Goal: Information Seeking & Learning: Understand process/instructions

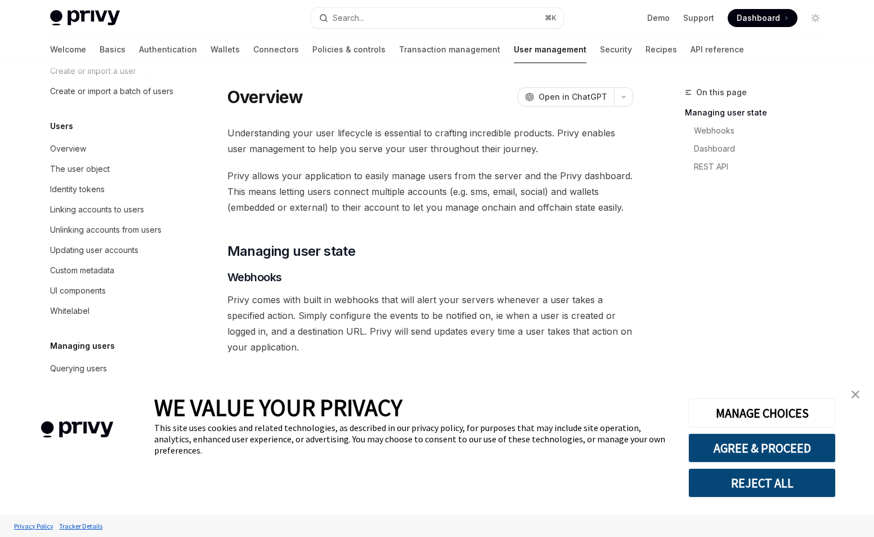
scroll to position [101, 0]
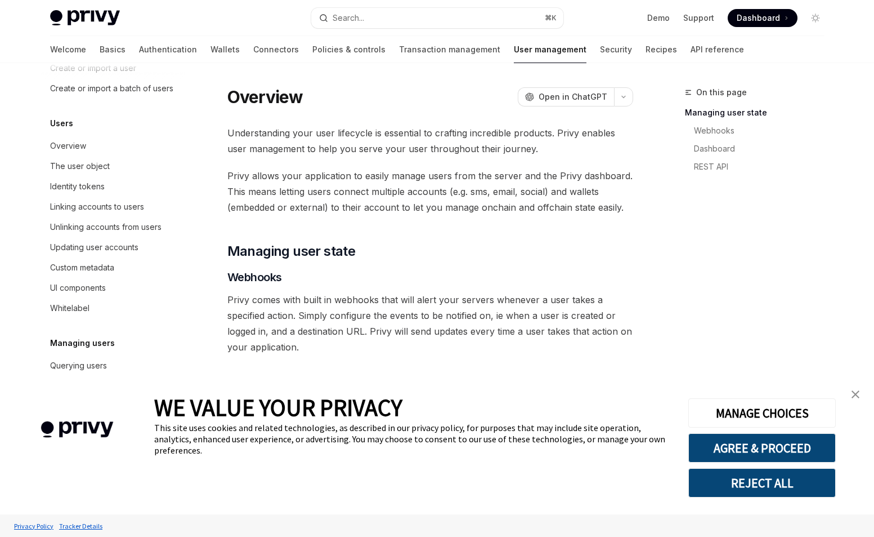
type textarea "*"
click at [738, 482] on button "REJECT ALL" at bounding box center [763, 482] width 148 height 29
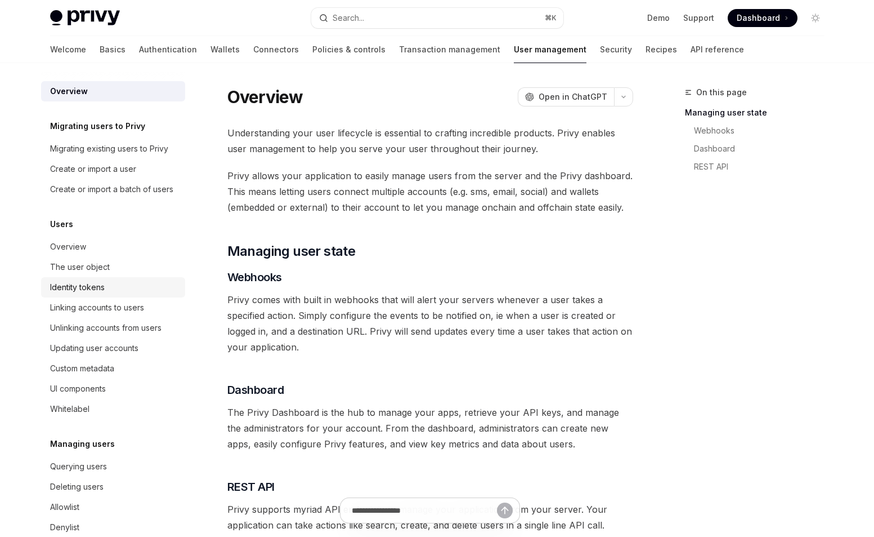
scroll to position [60, 0]
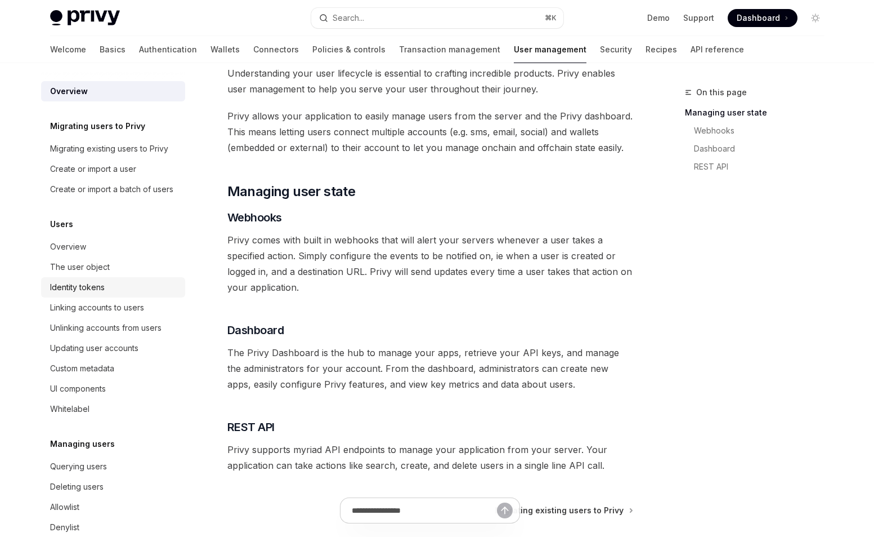
click at [82, 288] on div "Identity tokens" at bounding box center [77, 287] width 55 height 14
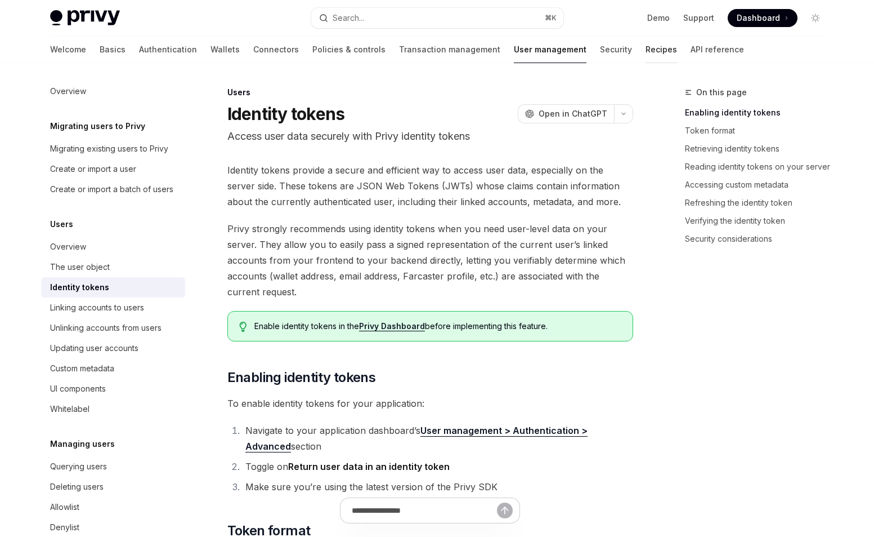
click at [646, 54] on link "Recipes" at bounding box center [662, 49] width 32 height 27
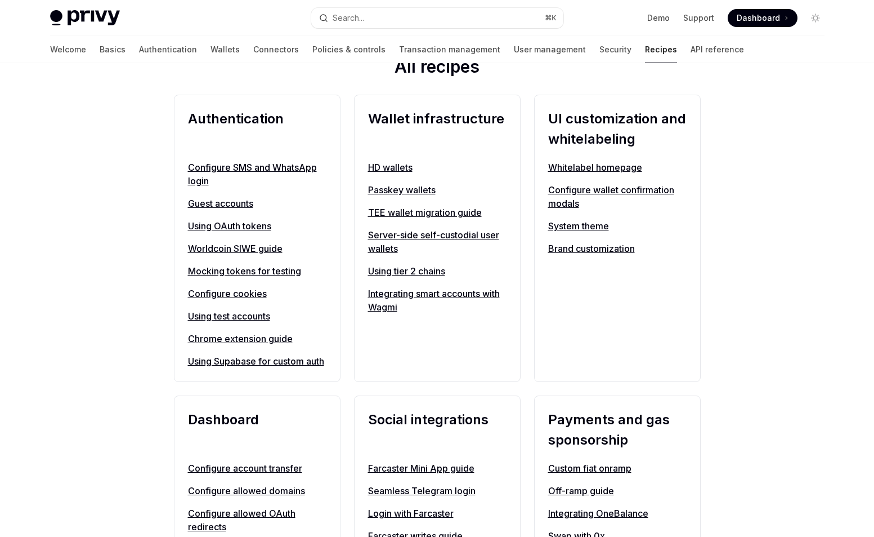
scroll to position [421, 0]
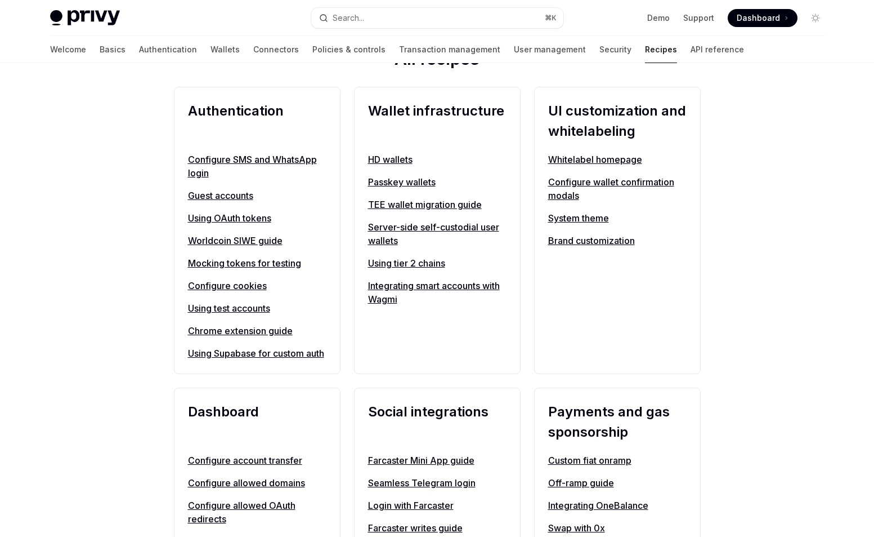
click at [369, 267] on link "Using tier 2 chains" at bounding box center [437, 263] width 138 height 14
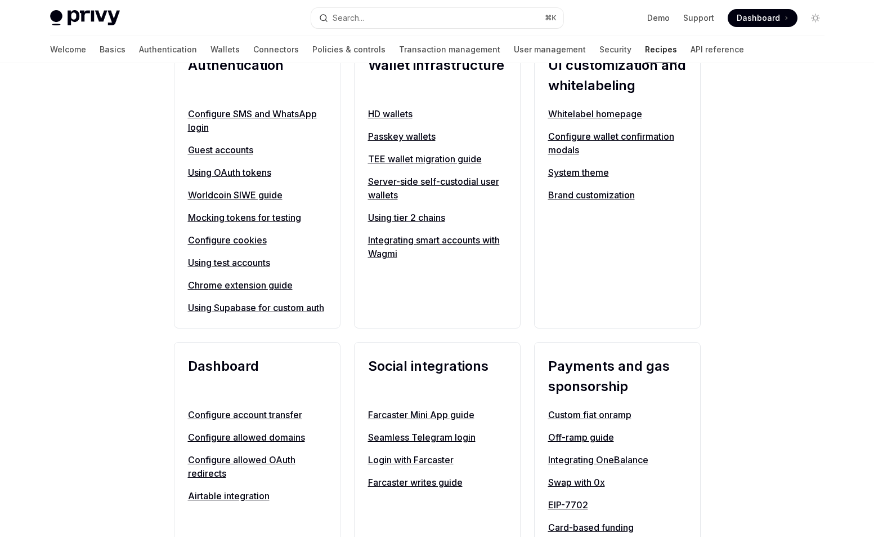
scroll to position [468, 0]
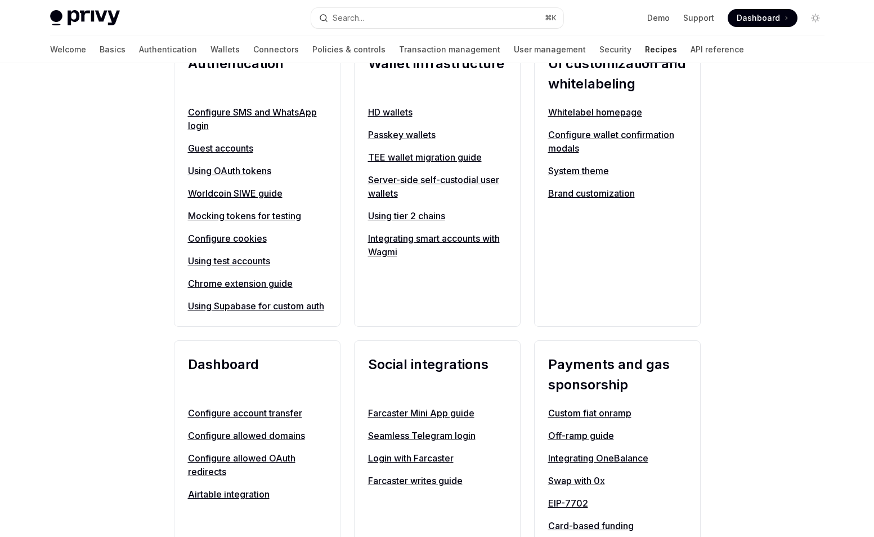
click at [376, 239] on link "Integrating smart accounts with Wagmi" at bounding box center [437, 244] width 138 height 27
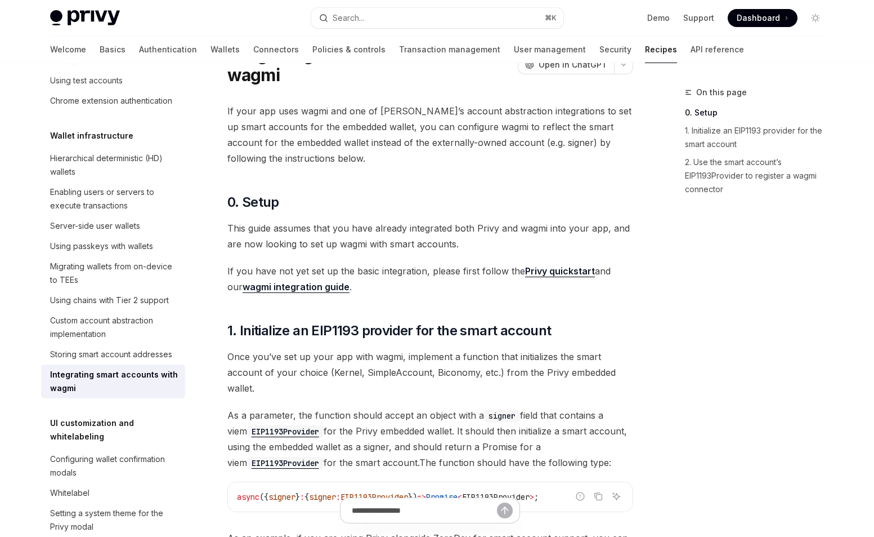
scroll to position [65, 0]
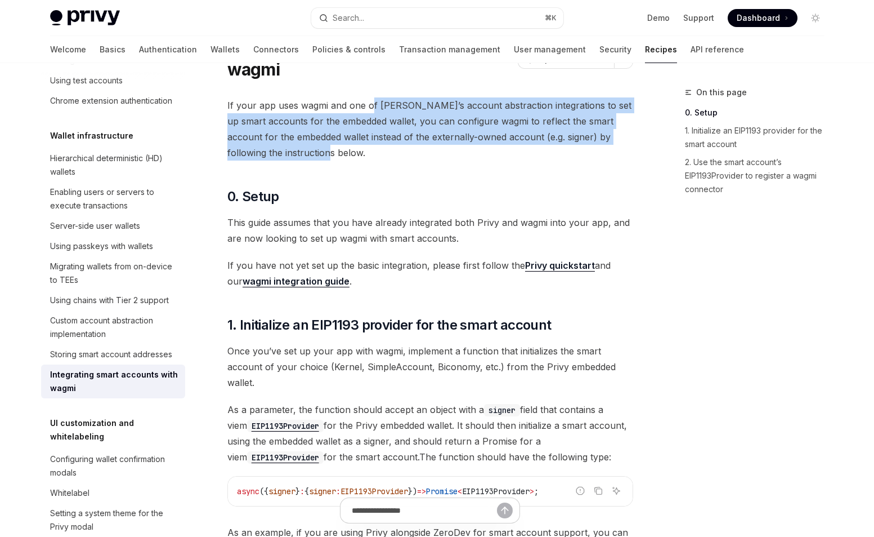
drag, startPoint x: 372, startPoint y: 100, endPoint x: 357, endPoint y: 150, distance: 52.9
click at [357, 150] on span "If your app uses wagmi and one of [PERSON_NAME]’s account abstraction integrati…" at bounding box center [430, 128] width 406 height 63
click at [417, 114] on span "If your app uses wagmi and one of [PERSON_NAME]’s account abstraction integrati…" at bounding box center [430, 128] width 406 height 63
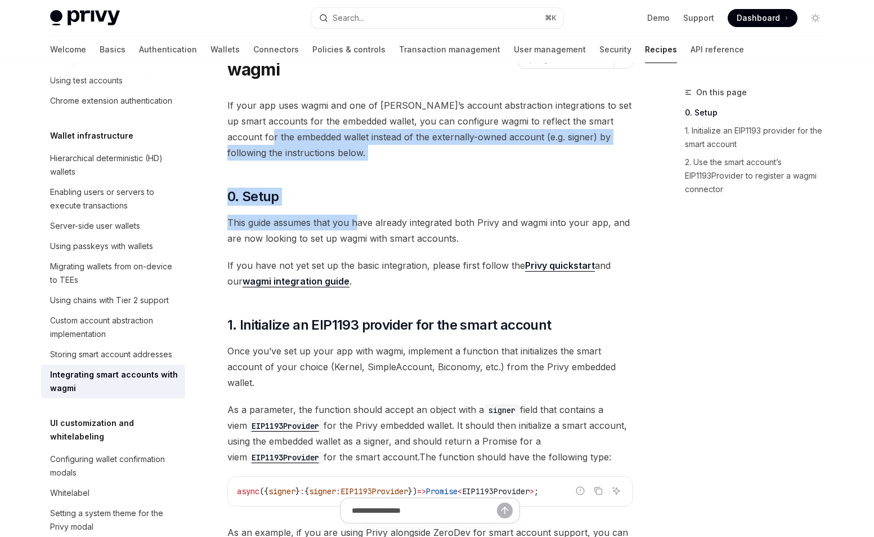
drag, startPoint x: 258, startPoint y: 137, endPoint x: 355, endPoint y: 221, distance: 128.1
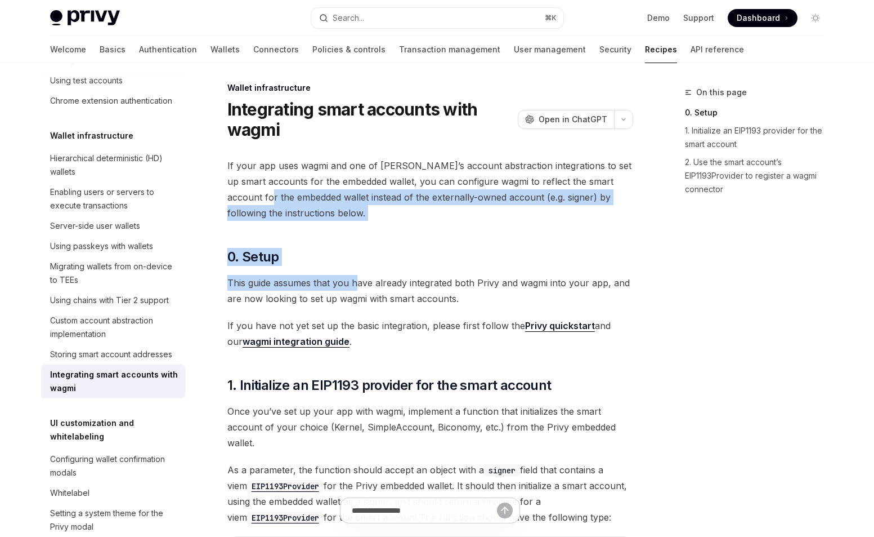
scroll to position [4, 0]
click at [84, 326] on div "Custom account abstraction implementation" at bounding box center [114, 327] width 128 height 27
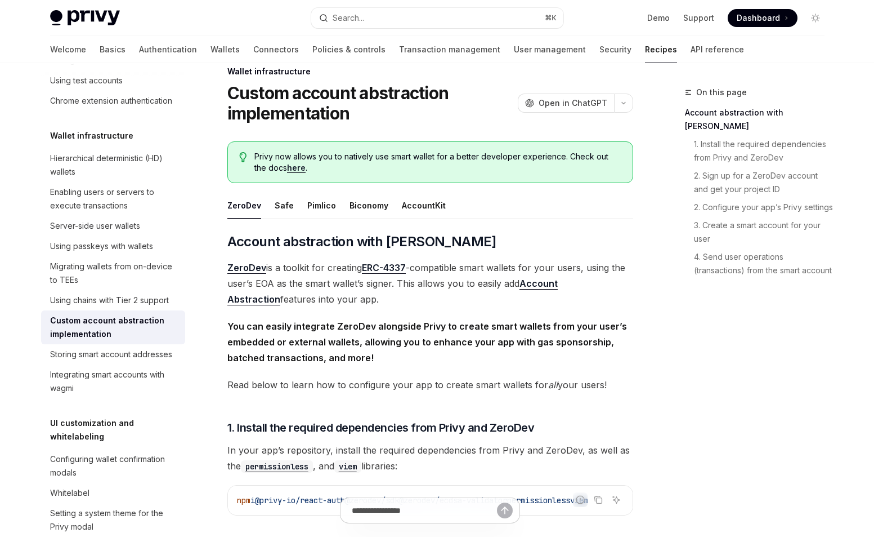
scroll to position [13, 0]
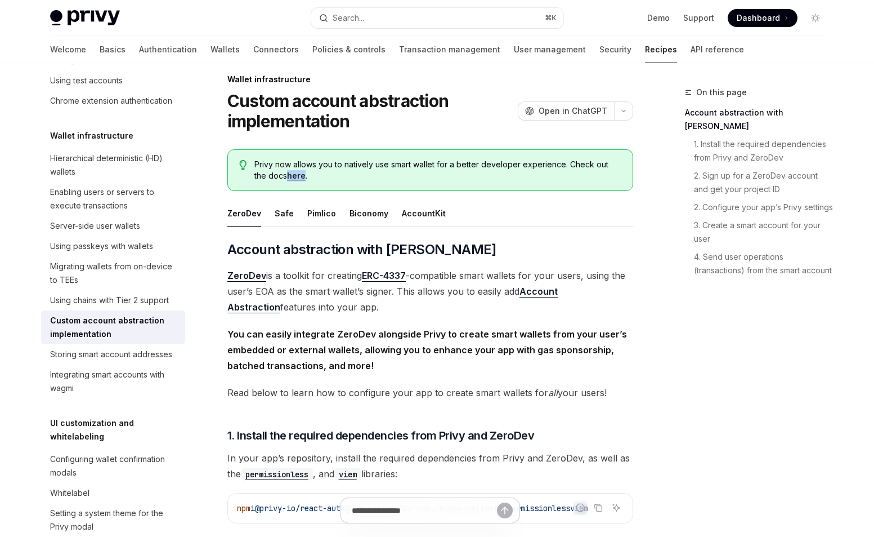
click at [287, 174] on link "here" at bounding box center [296, 176] width 19 height 10
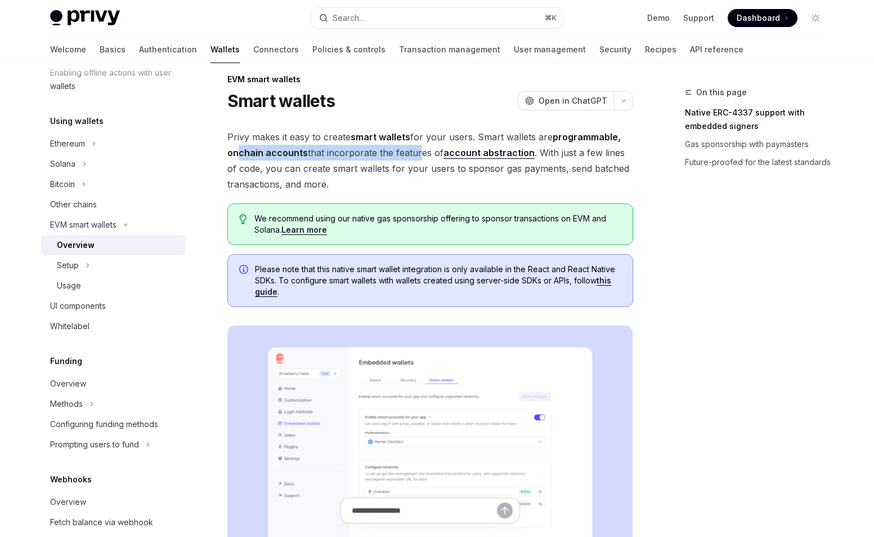
drag, startPoint x: 240, startPoint y: 148, endPoint x: 415, endPoint y: 148, distance: 175.1
click at [415, 148] on span "Privy makes it easy to create smart wallets for your users. Smart wallets are p…" at bounding box center [430, 160] width 406 height 63
click at [405, 206] on div "We recommend using our native gas sponsorship offering to sponsor transactions …" at bounding box center [430, 224] width 406 height 42
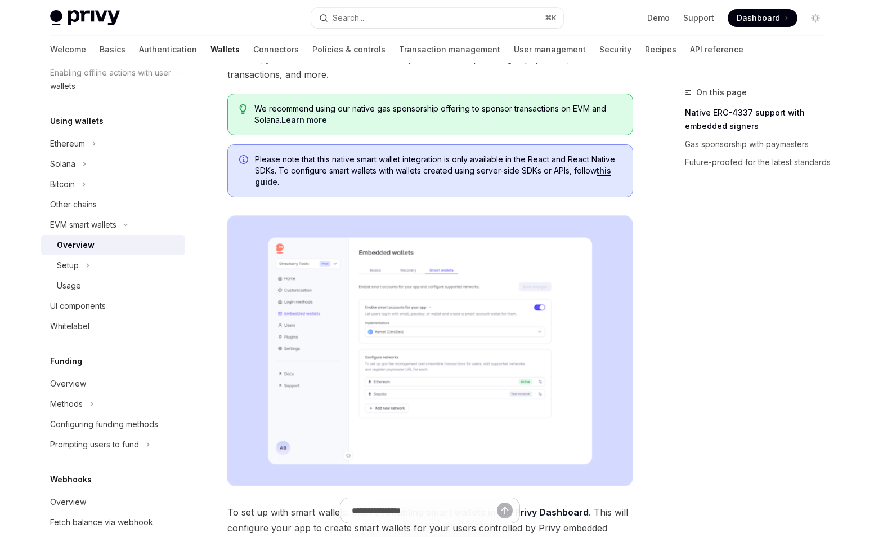
click at [360, 297] on img at bounding box center [430, 350] width 406 height 271
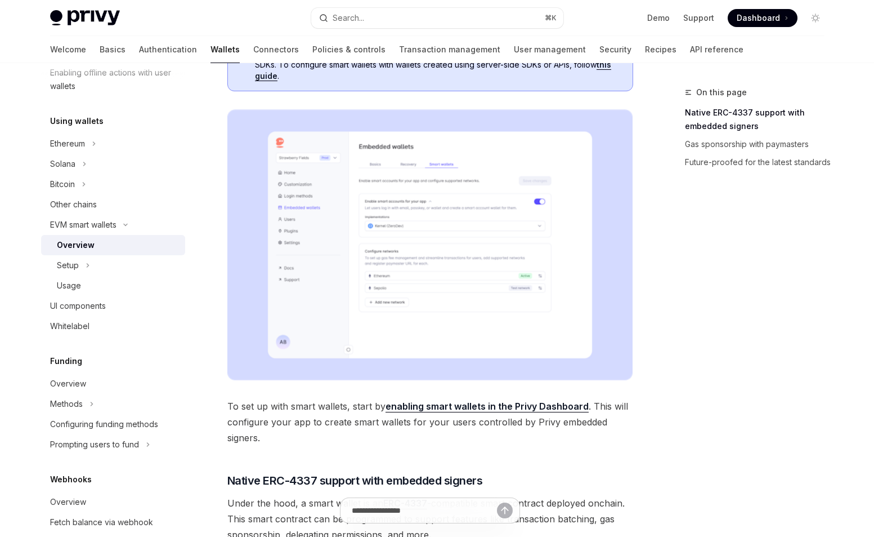
scroll to position [244, 0]
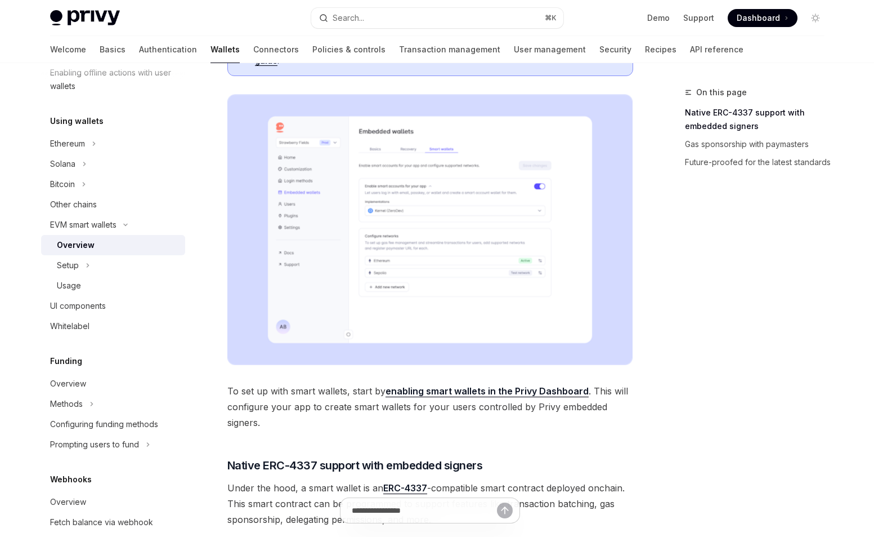
click at [535, 267] on img at bounding box center [430, 229] width 406 height 271
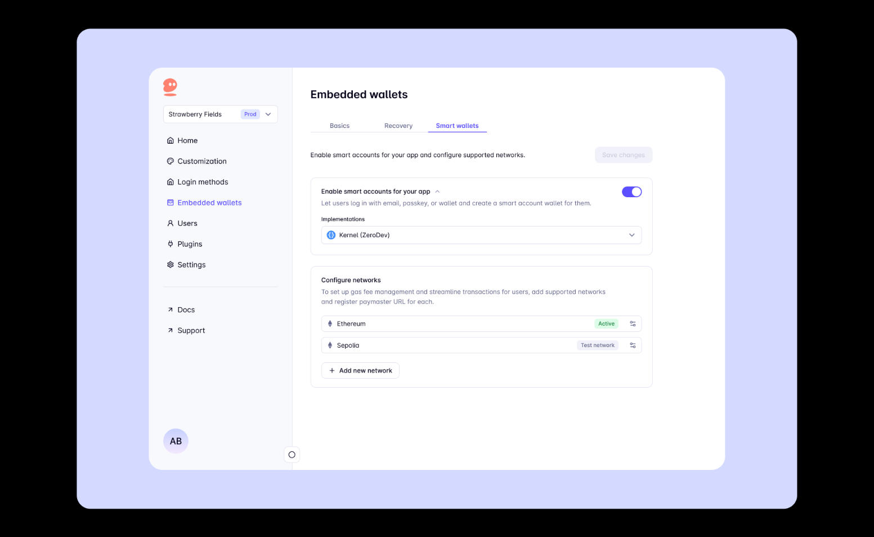
click at [803, 310] on div at bounding box center [437, 268] width 874 height 537
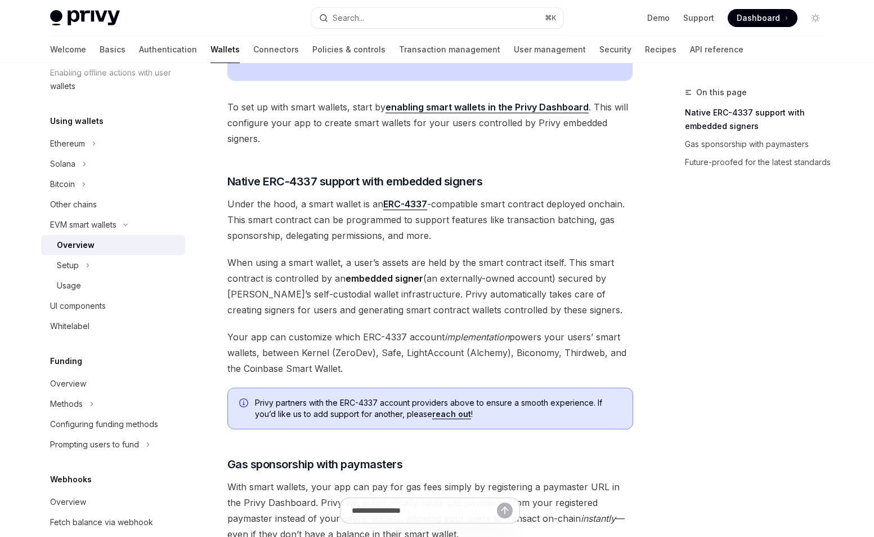
scroll to position [529, 0]
drag, startPoint x: 240, startPoint y: 220, endPoint x: 363, endPoint y: 257, distance: 128.2
click at [363, 257] on div "Privy makes it easy to create smart wallets for your users. Smart wallets are p…" at bounding box center [430, 133] width 406 height 1040
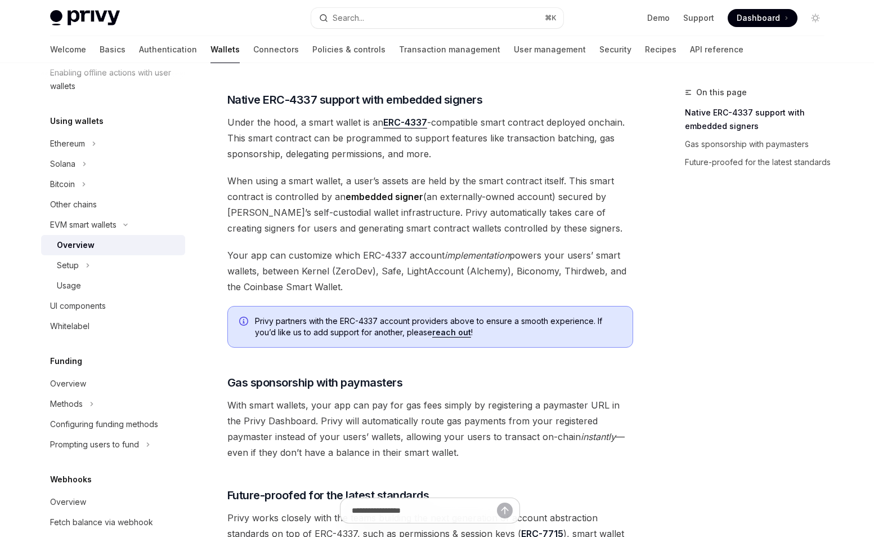
scroll to position [614, 0]
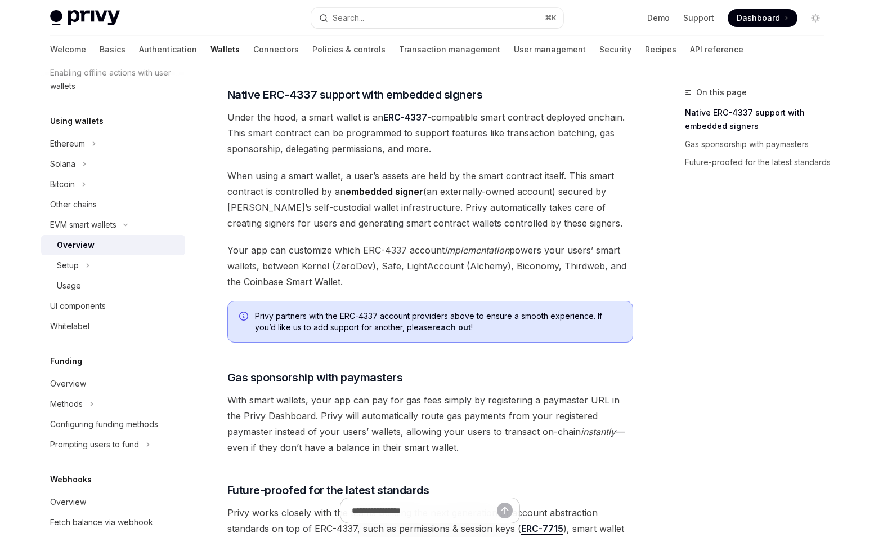
drag, startPoint x: 347, startPoint y: 190, endPoint x: 415, endPoint y: 196, distance: 68.4
click at [418, 195] on strong "embedded signer" at bounding box center [385, 191] width 78 height 11
drag, startPoint x: 423, startPoint y: 192, endPoint x: 345, endPoint y: 196, distance: 78.4
click at [345, 196] on span "When using a smart wallet, a user’s assets are held by the smart contract itsel…" at bounding box center [430, 199] width 406 height 63
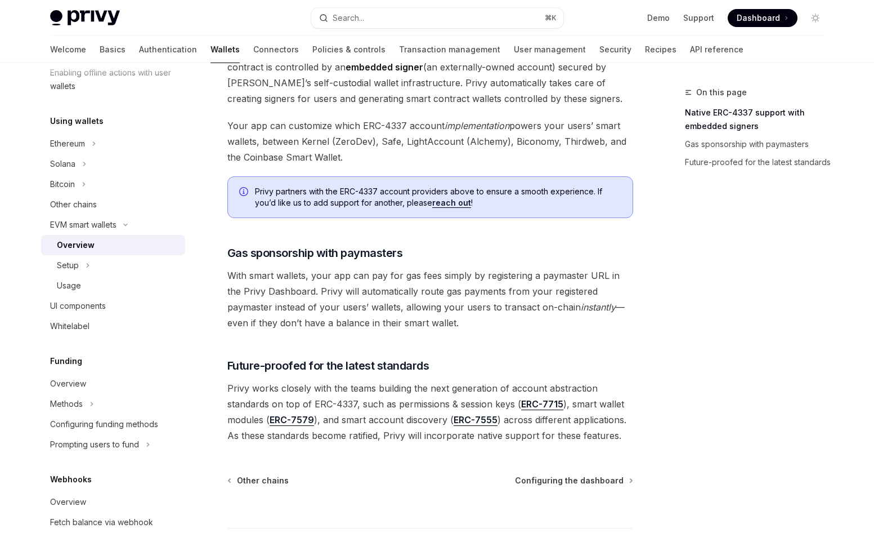
scroll to position [737, 0]
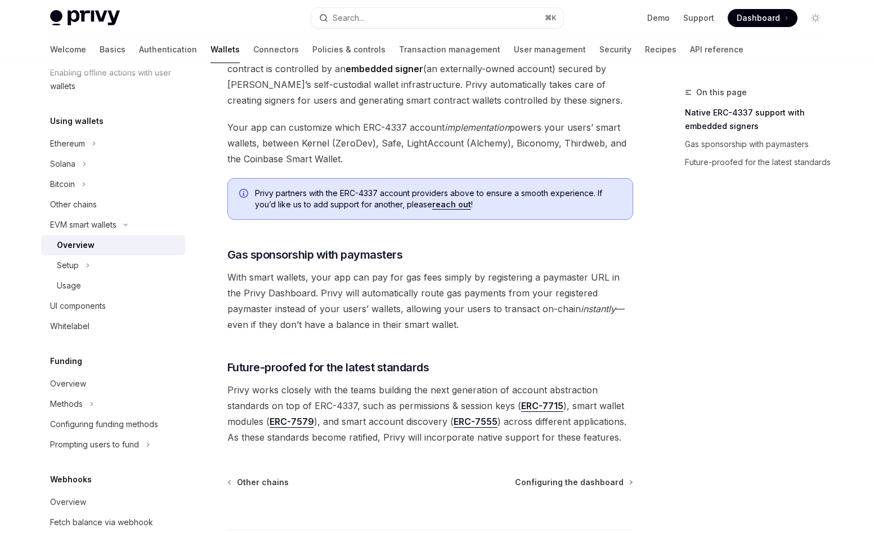
drag, startPoint x: 399, startPoint y: 126, endPoint x: 321, endPoint y: 142, distance: 79.4
click at [321, 142] on span "Your app can customize which ERC-4337 account implementation powers your users’…" at bounding box center [430, 142] width 406 height 47
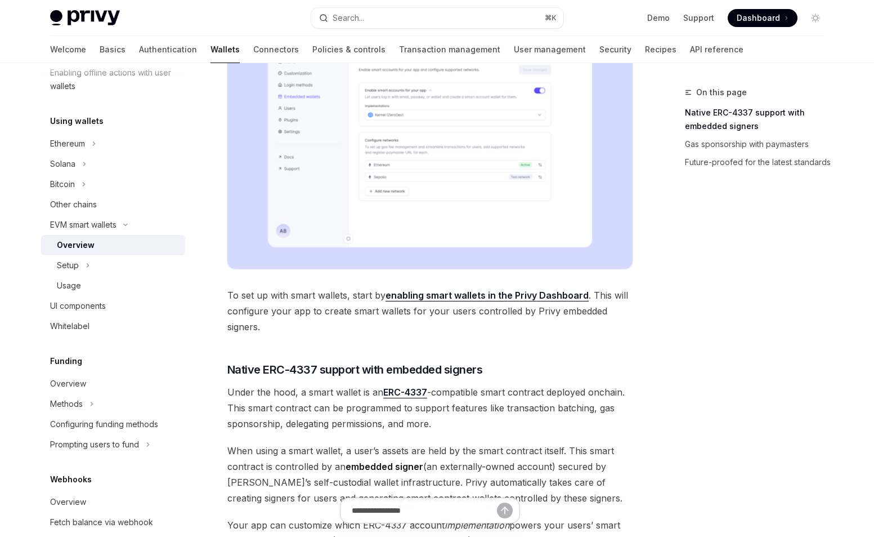
scroll to position [338, 0]
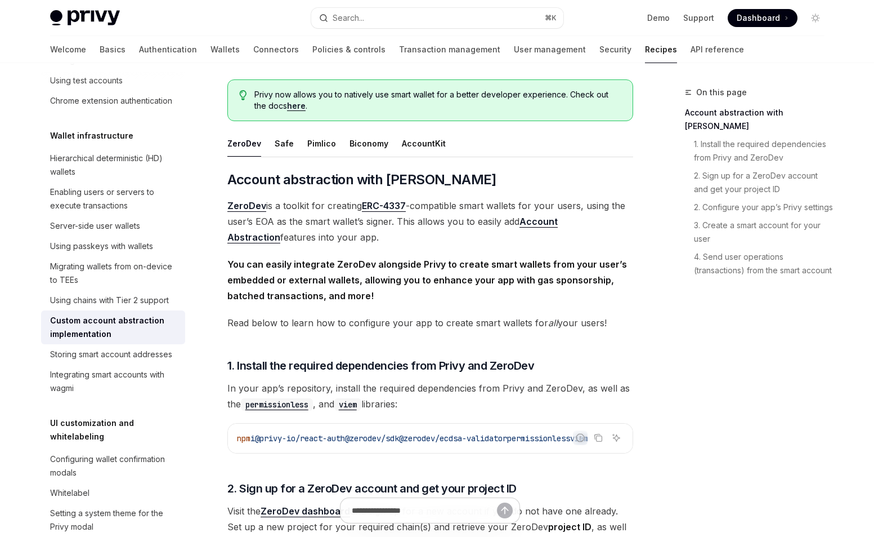
scroll to position [83, 0]
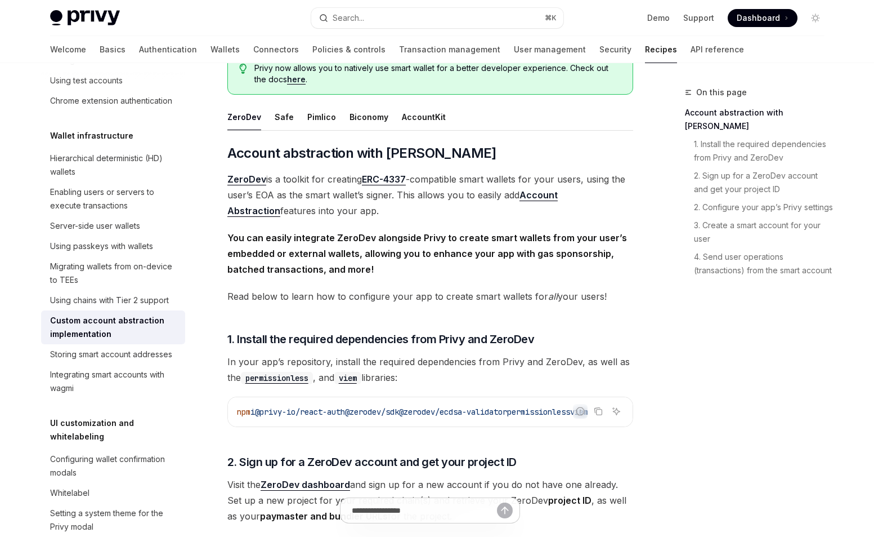
scroll to position [111, 0]
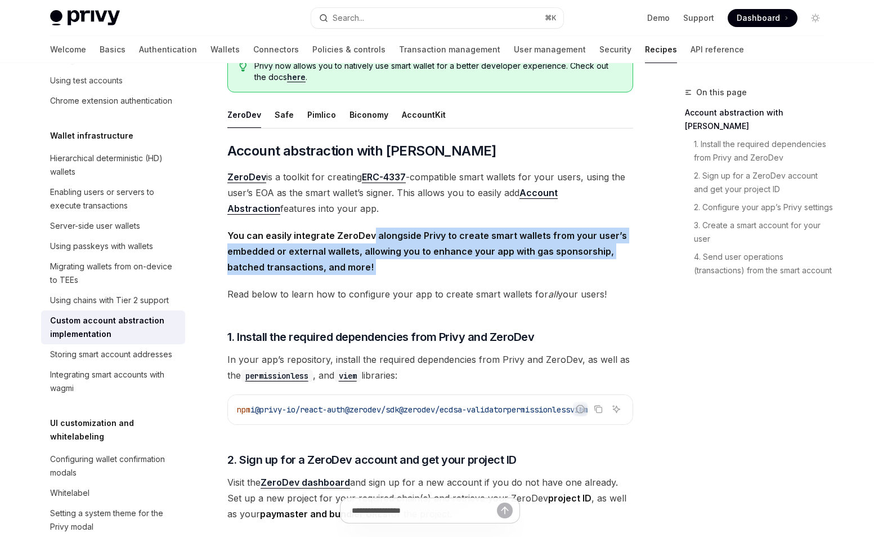
drag, startPoint x: 370, startPoint y: 242, endPoint x: 346, endPoint y: 279, distance: 45.1
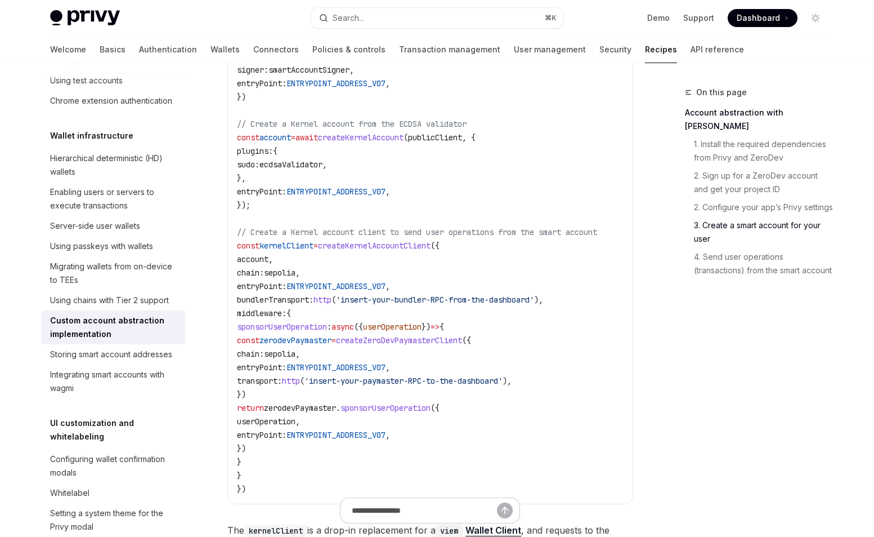
scroll to position [1739, 0]
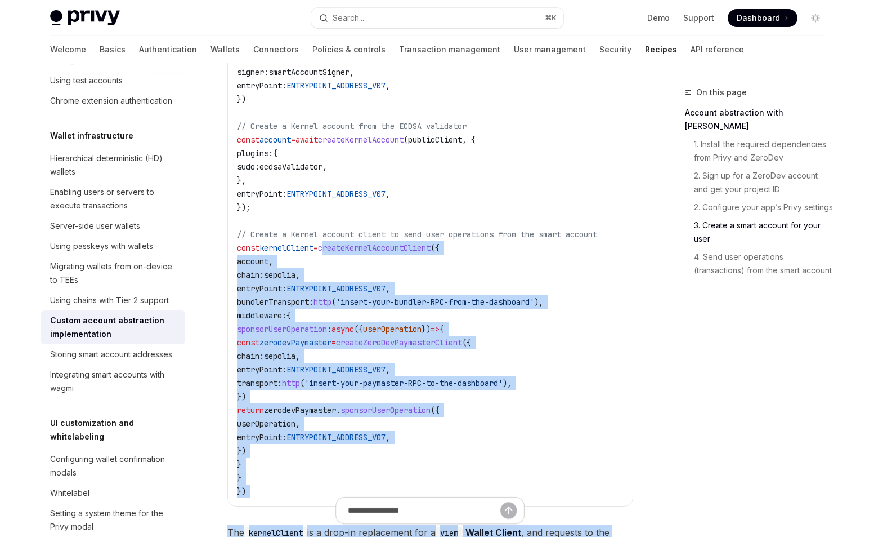
drag, startPoint x: 335, startPoint y: 257, endPoint x: 436, endPoint y: 509, distance: 271.8
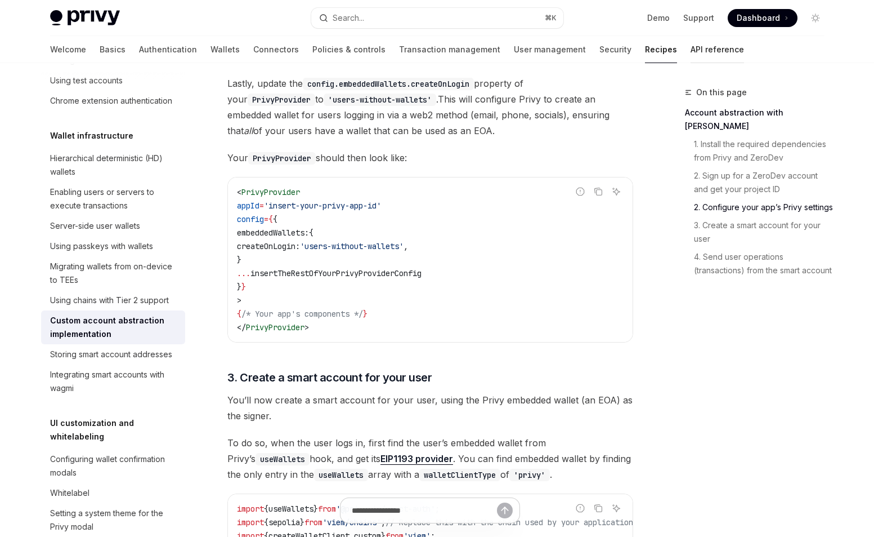
scroll to position [766, 0]
click at [526, 25] on button "Search... ⌘ K" at bounding box center [437, 18] width 252 height 20
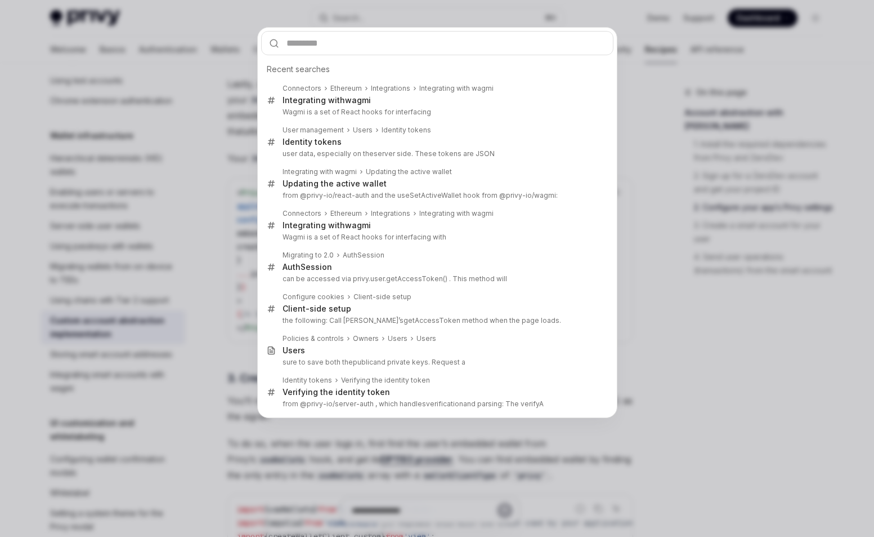
click at [645, 99] on div "Recent searches Connectors Ethereum Integrations Integrating with wagmi Integra…" at bounding box center [437, 268] width 874 height 537
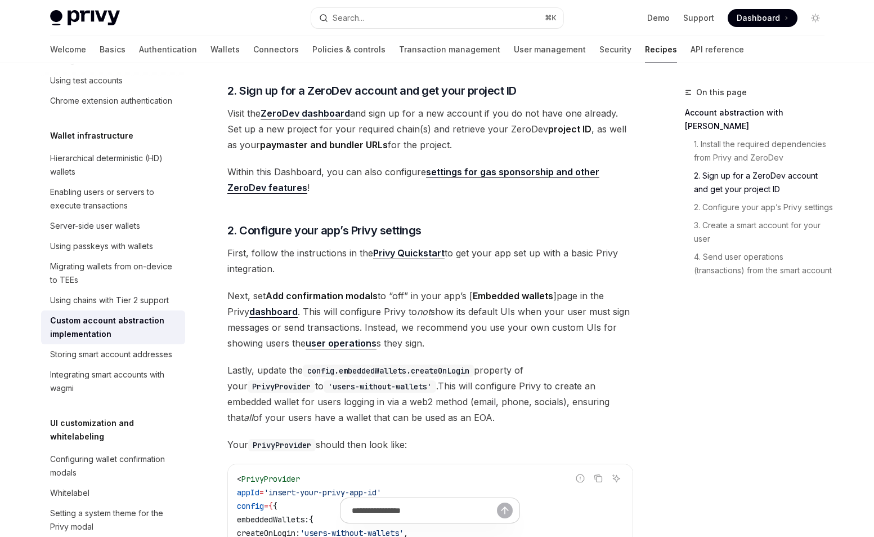
scroll to position [0, 0]
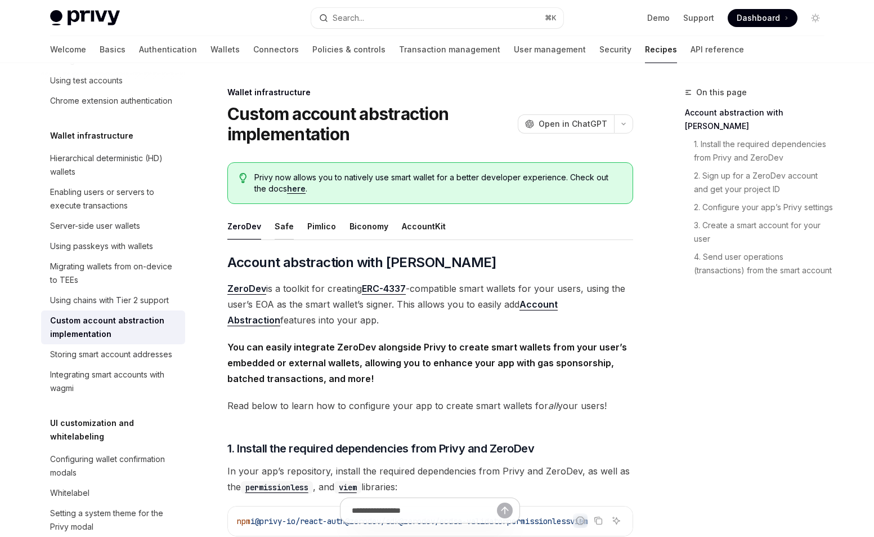
click at [285, 225] on div "Safe" at bounding box center [284, 226] width 19 height 26
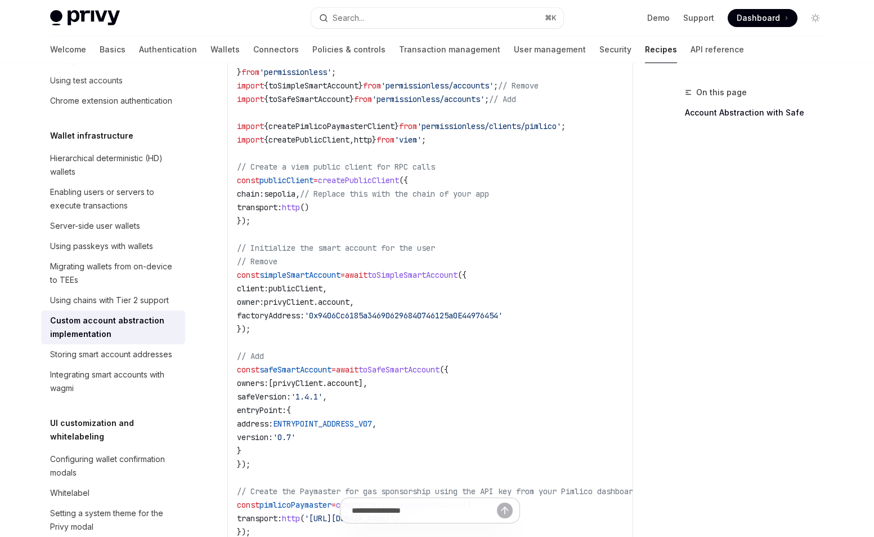
scroll to position [519, 0]
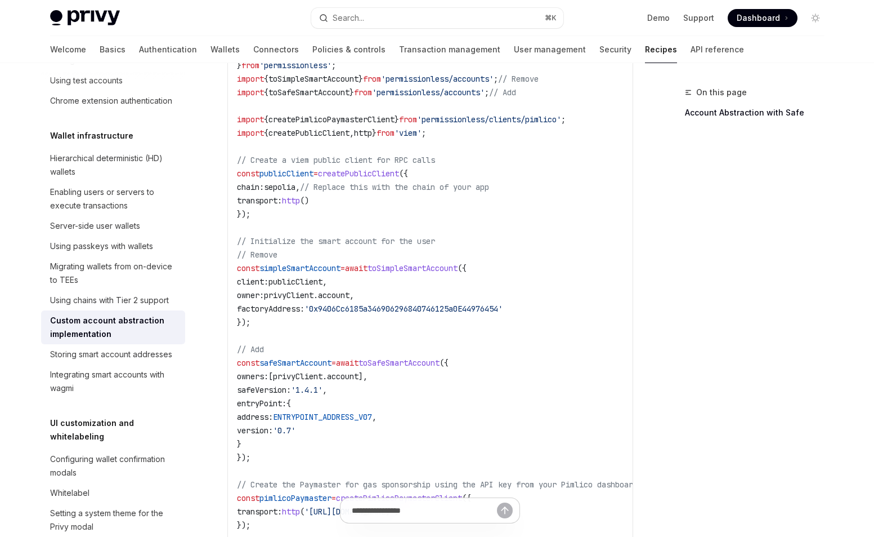
click at [245, 244] on span "// Initialize the smart account for the user" at bounding box center [336, 241] width 198 height 10
drag, startPoint x: 238, startPoint y: 238, endPoint x: 333, endPoint y: 254, distance: 96.6
click at [333, 254] on code "import { createSmartAccountClient , walletClientToCustomSigner , ENTRYPOINT_ADD…" at bounding box center [496, 329] width 518 height 649
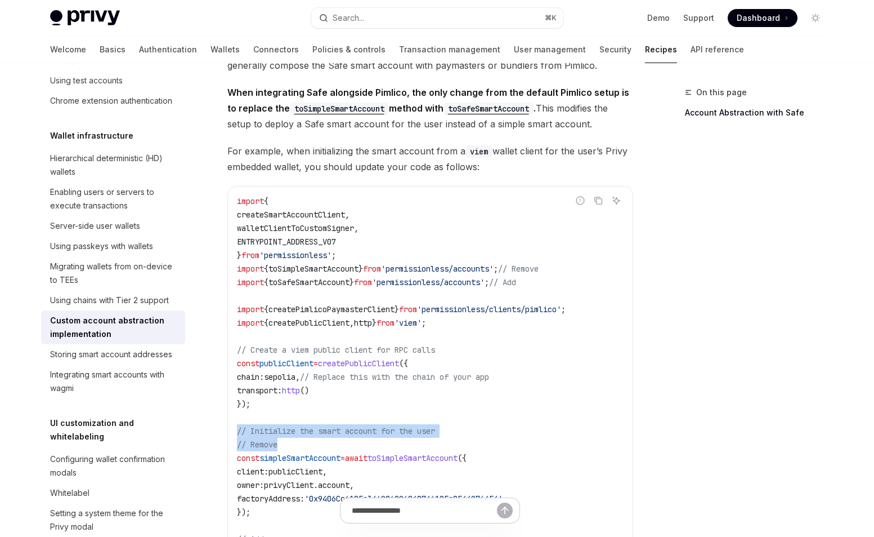
scroll to position [332, 0]
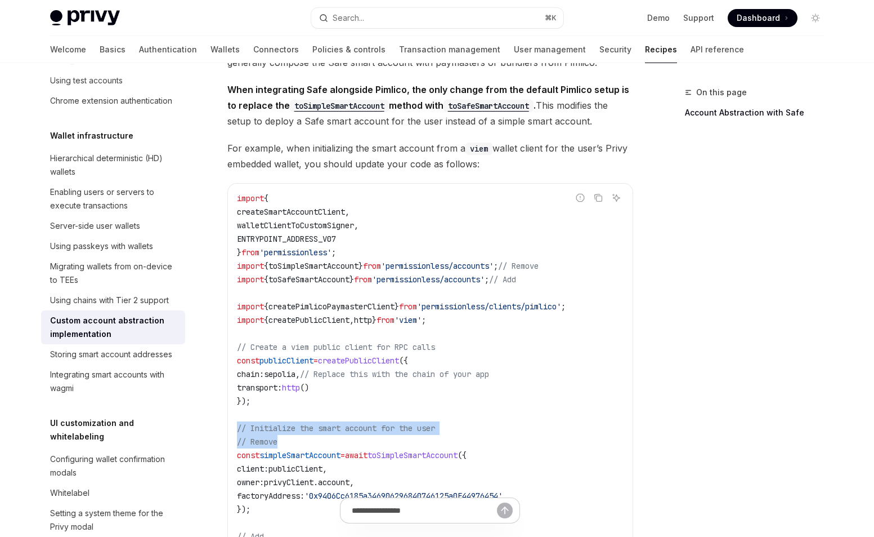
click at [372, 166] on span "For example, when initializing the smart account from a viem wallet client for …" at bounding box center [430, 156] width 406 height 32
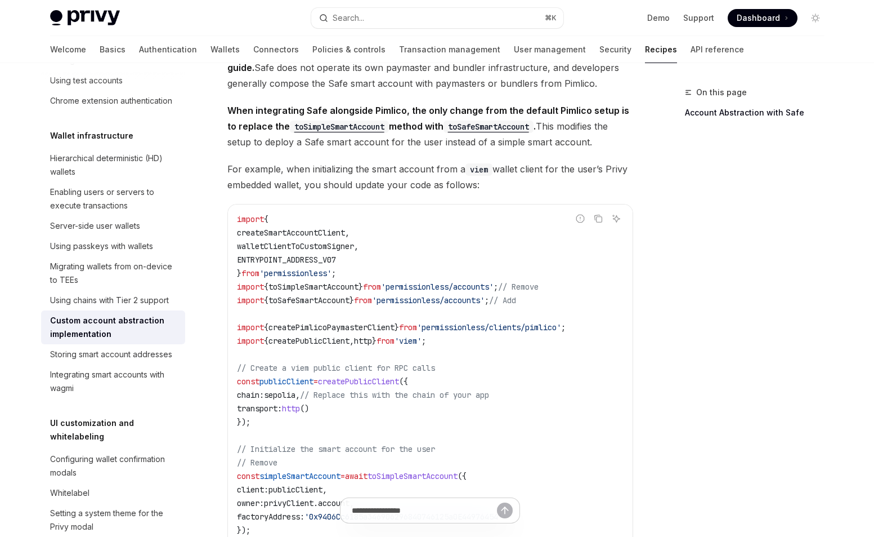
scroll to position [305, 0]
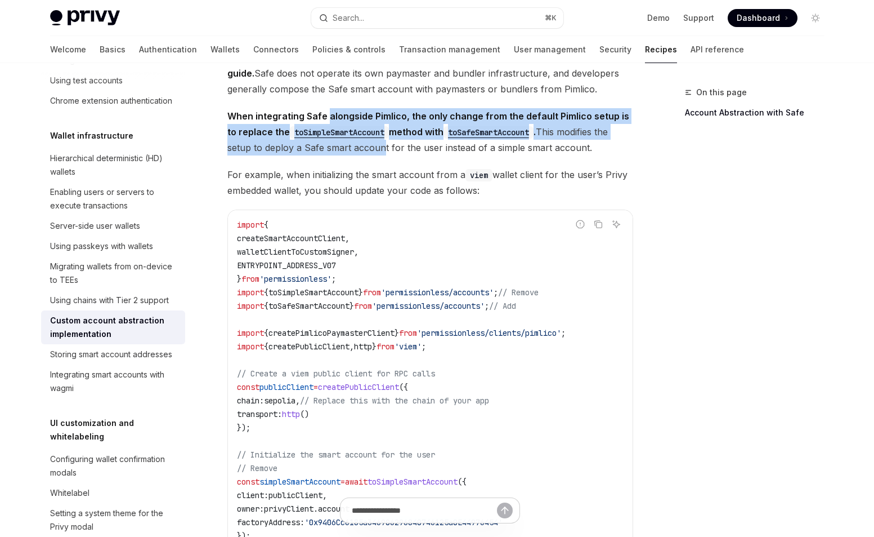
drag, startPoint x: 328, startPoint y: 114, endPoint x: 380, endPoint y: 144, distance: 60.0
click at [380, 144] on span "When integrating Safe alongside Pimlico, the only change from the default Pimli…" at bounding box center [430, 131] width 406 height 47
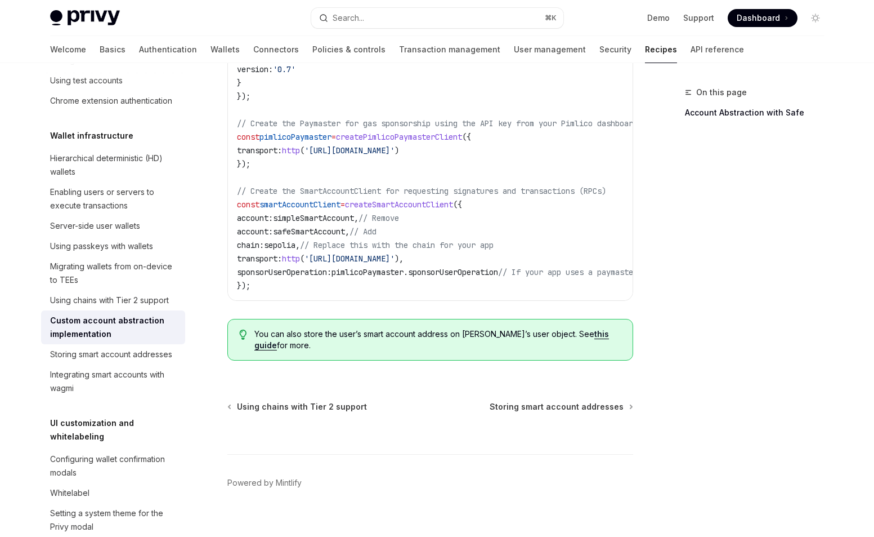
scroll to position [880, 0]
click at [136, 359] on div "Storing smart account addresses" at bounding box center [111, 354] width 122 height 14
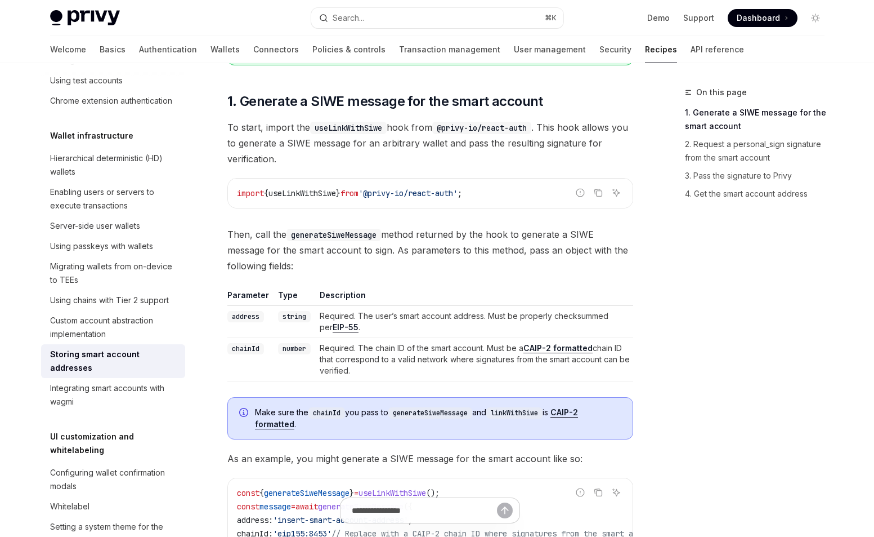
scroll to position [316, 0]
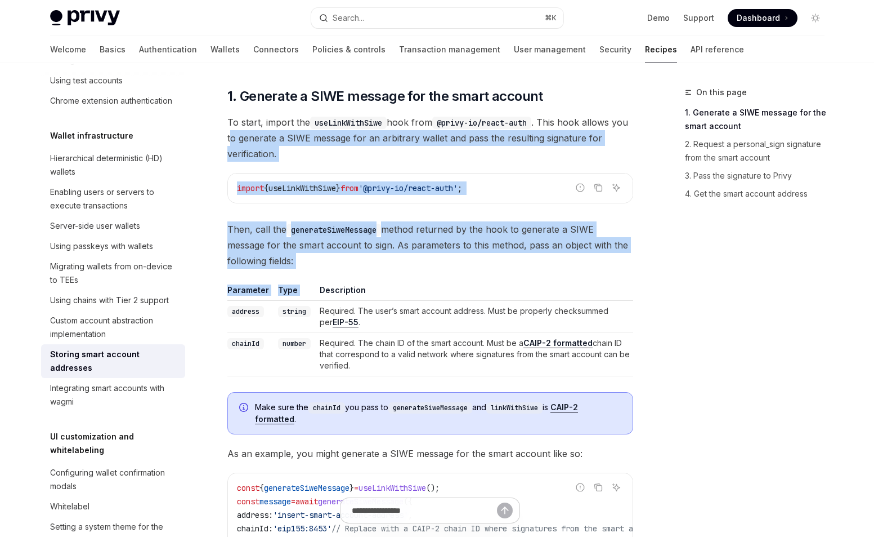
drag, startPoint x: 249, startPoint y: 138, endPoint x: 404, endPoint y: 279, distance: 209.2
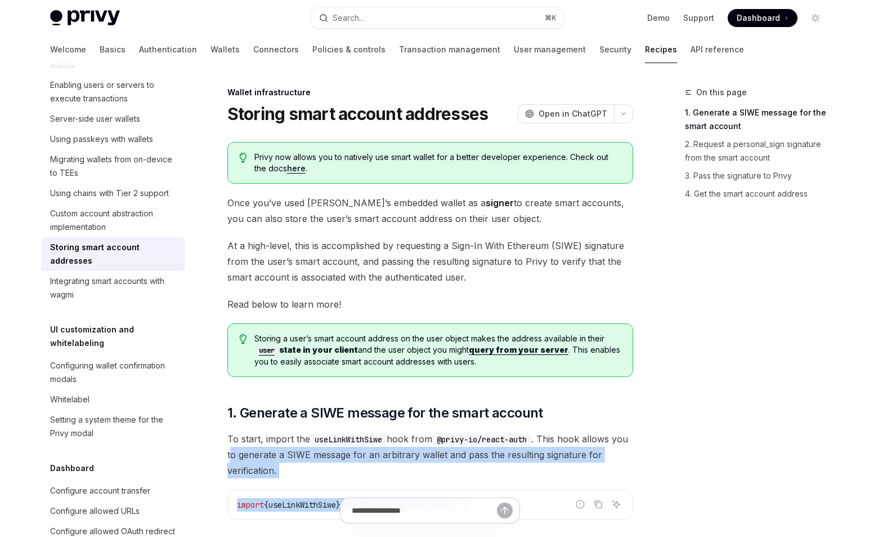
scroll to position [347, 0]
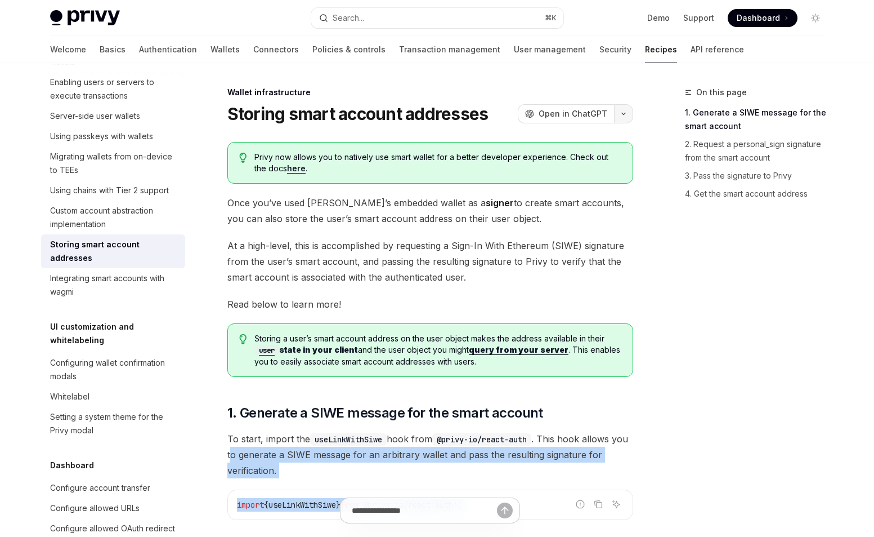
click at [618, 111] on button "button" at bounding box center [623, 113] width 19 height 19
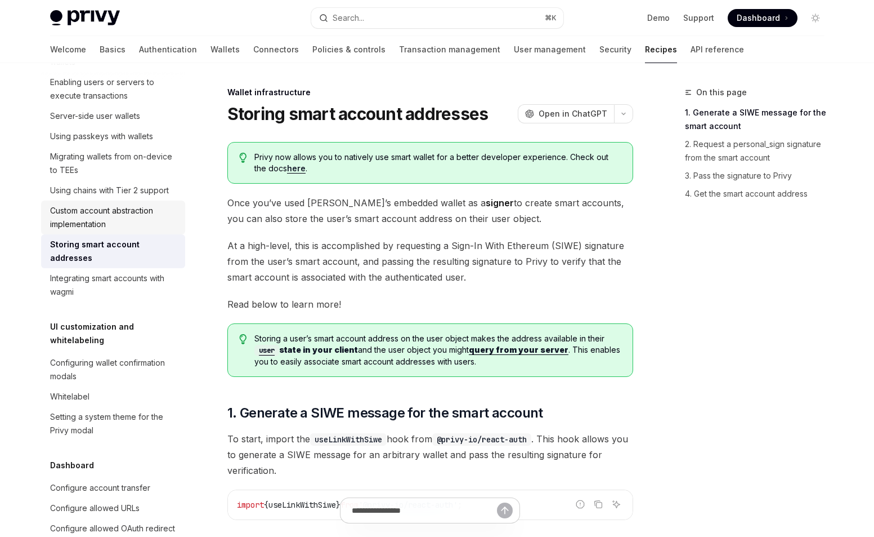
click at [92, 226] on div "Custom account abstraction implementation" at bounding box center [114, 217] width 128 height 27
click at [106, 211] on div "Custom account abstraction implementation" at bounding box center [114, 217] width 128 height 27
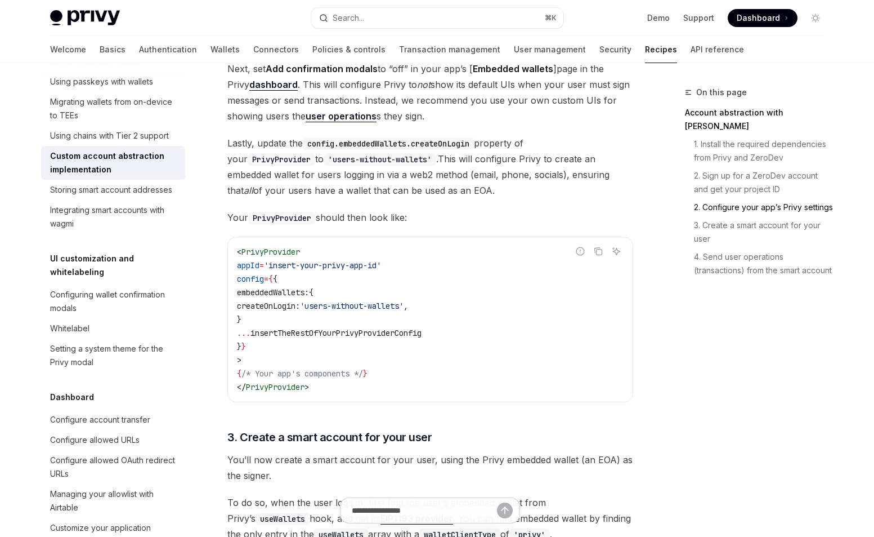
scroll to position [706, 0]
click at [311, 339] on span "insertTheRestOfYourPrivyProviderConfig" at bounding box center [336, 334] width 171 height 10
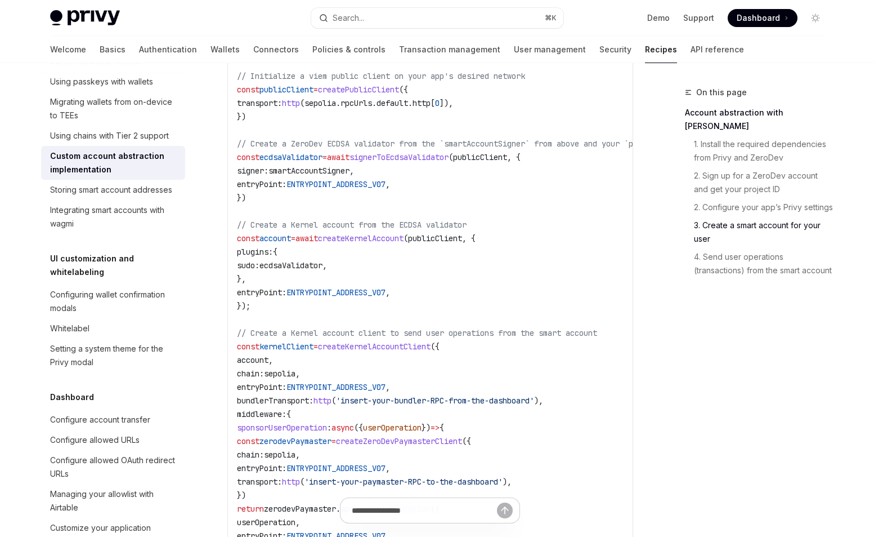
scroll to position [1642, 0]
drag, startPoint x: 256, startPoint y: 273, endPoint x: 334, endPoint y: 323, distance: 92.1
click at [334, 323] on code "import { sepolia } from 'viem/chains' ; // Replace this with the chain used by …" at bounding box center [478, 277] width 482 height 635
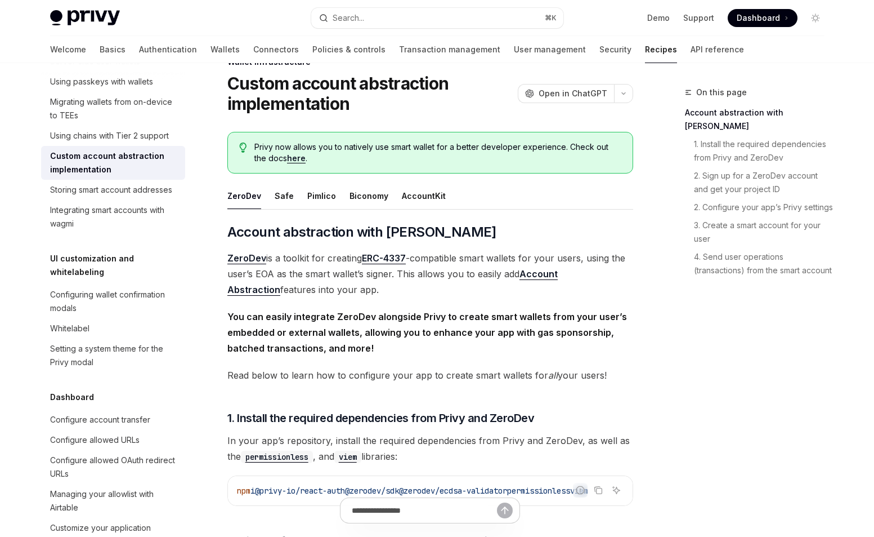
scroll to position [0, 0]
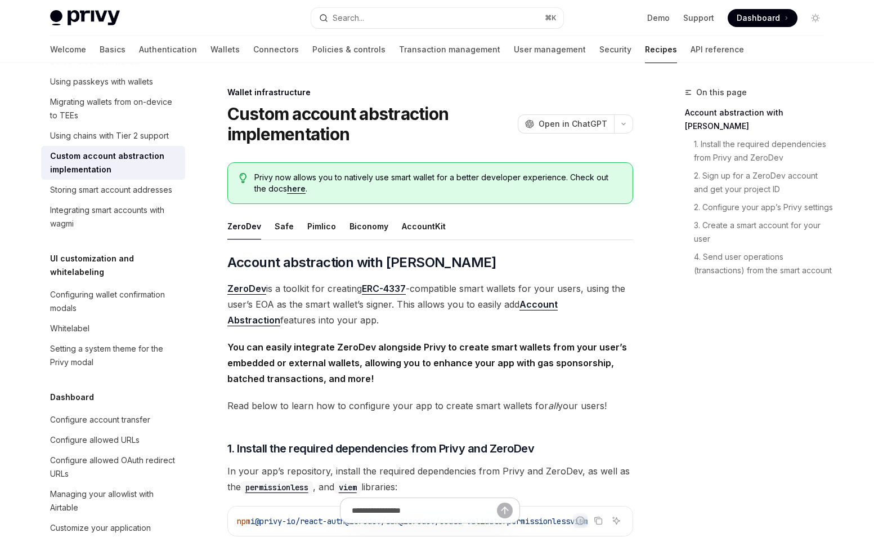
click at [291, 224] on ul "ZeroDev Safe Pimlico Biconomy AccountKit" at bounding box center [430, 226] width 406 height 27
click at [279, 224] on div "Safe" at bounding box center [284, 226] width 19 height 26
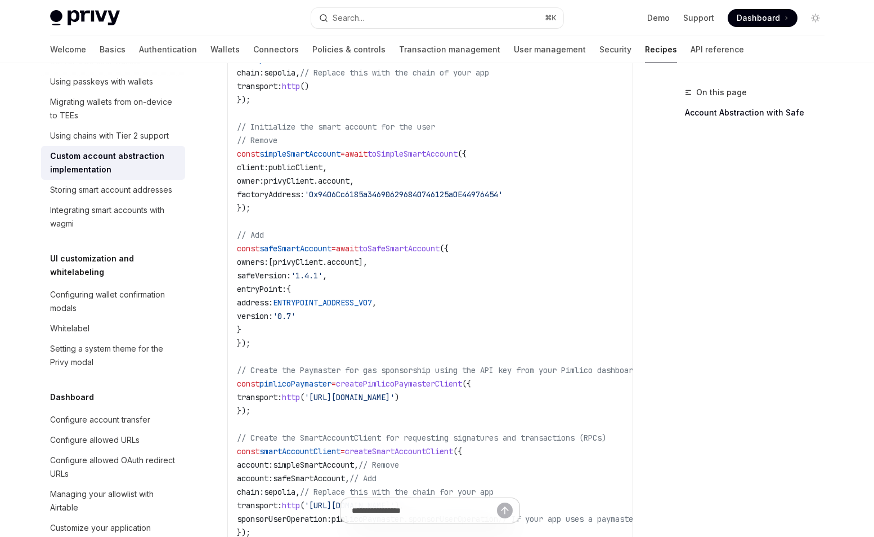
scroll to position [633, 0]
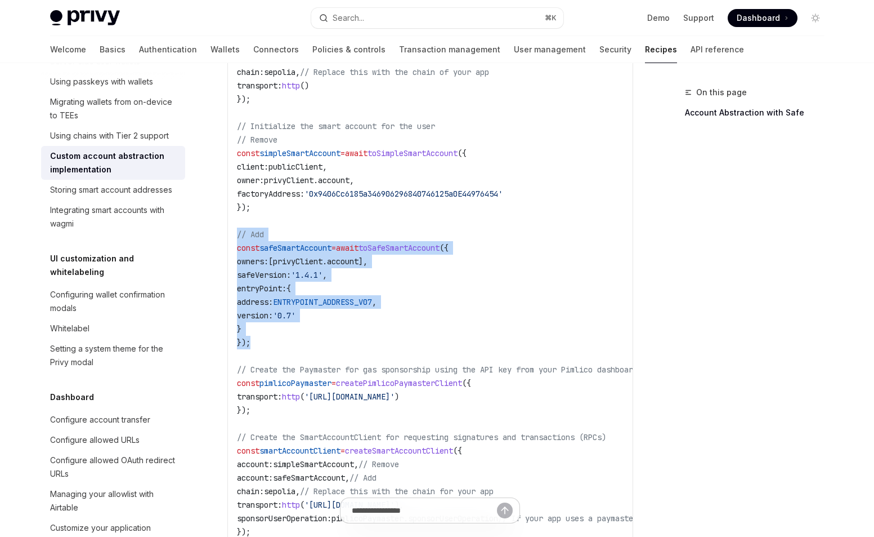
drag, startPoint x: 260, startPoint y: 347, endPoint x: 229, endPoint y: 234, distance: 117.5
click at [229, 234] on div "import { createSmartAccountClient , walletClientToCustomSigner , ENTRYPOINT_ADD…" at bounding box center [430, 214] width 405 height 664
copy code "// Add const safeSmartAccount = await toSafeSmartAccount ({ owners: [ privyClie…"
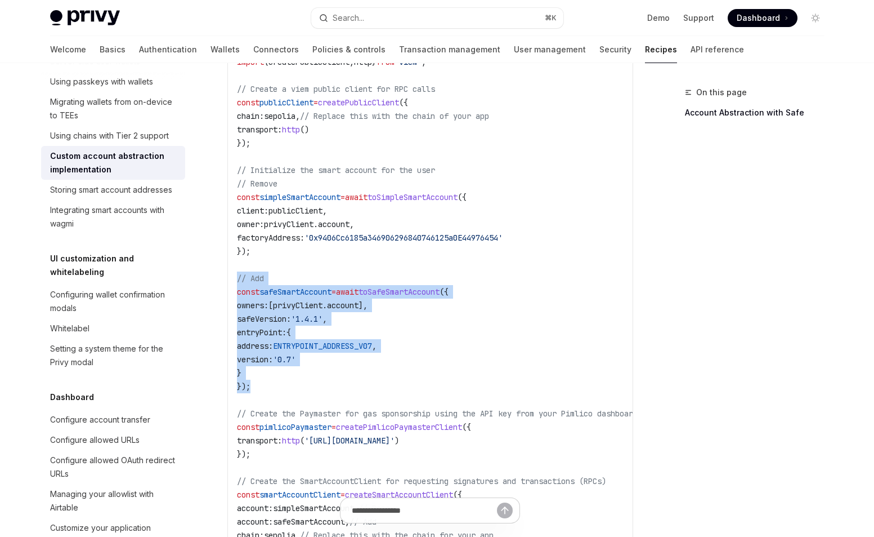
scroll to position [564, 0]
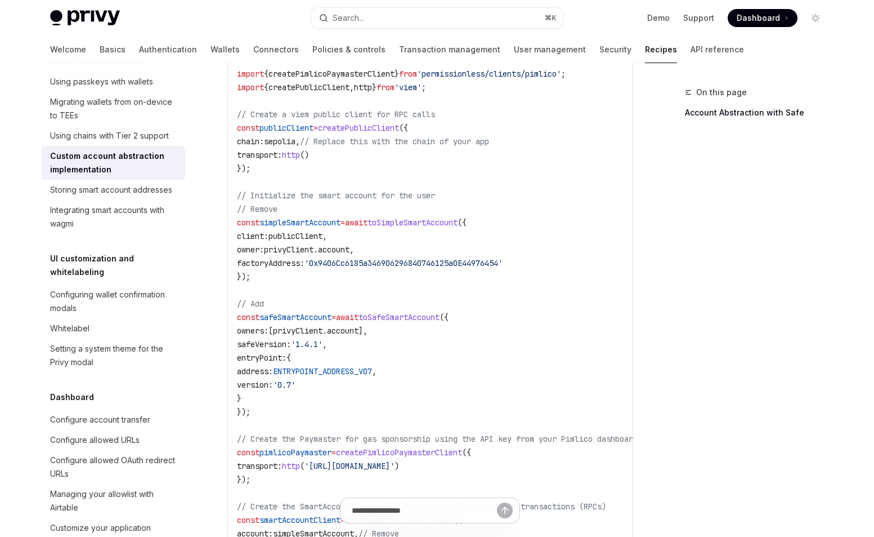
click at [292, 220] on span "simpleSmartAccount" at bounding box center [300, 222] width 81 height 10
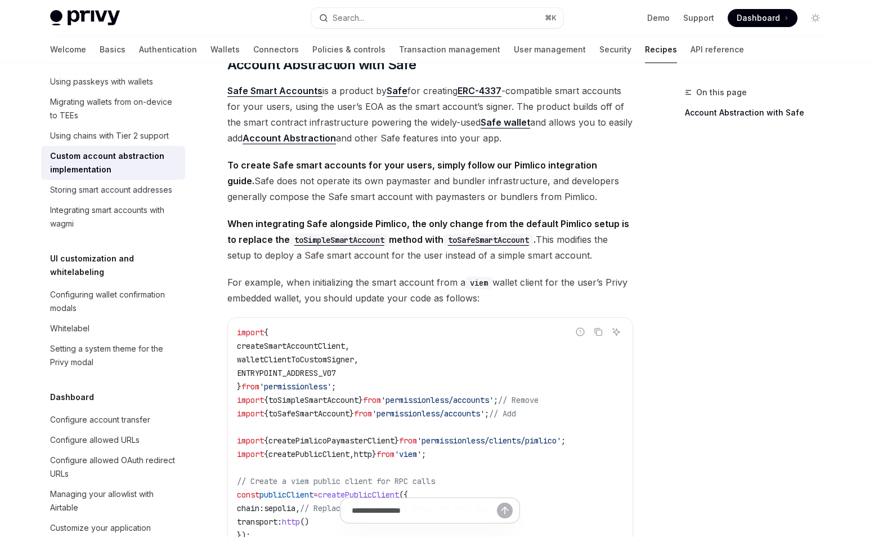
scroll to position [0, 0]
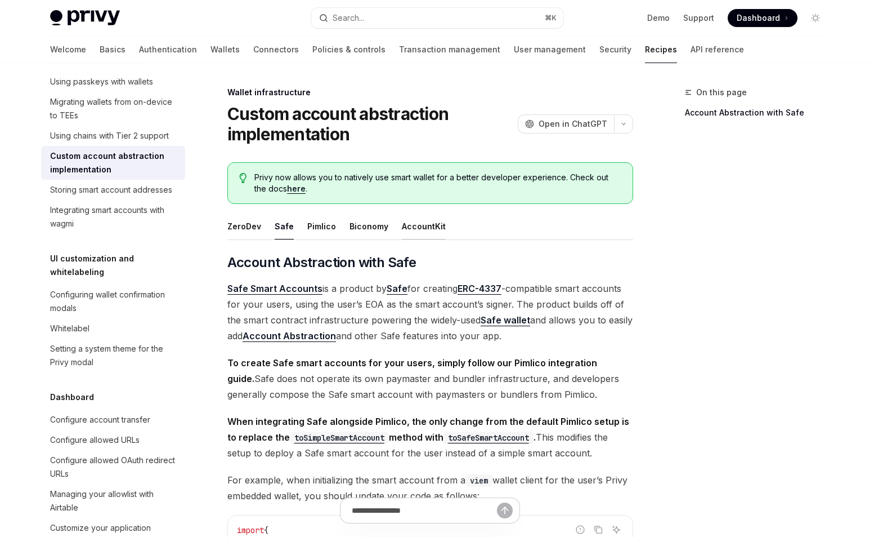
click at [410, 232] on div "AccountKit" at bounding box center [424, 226] width 44 height 26
type textarea "*"
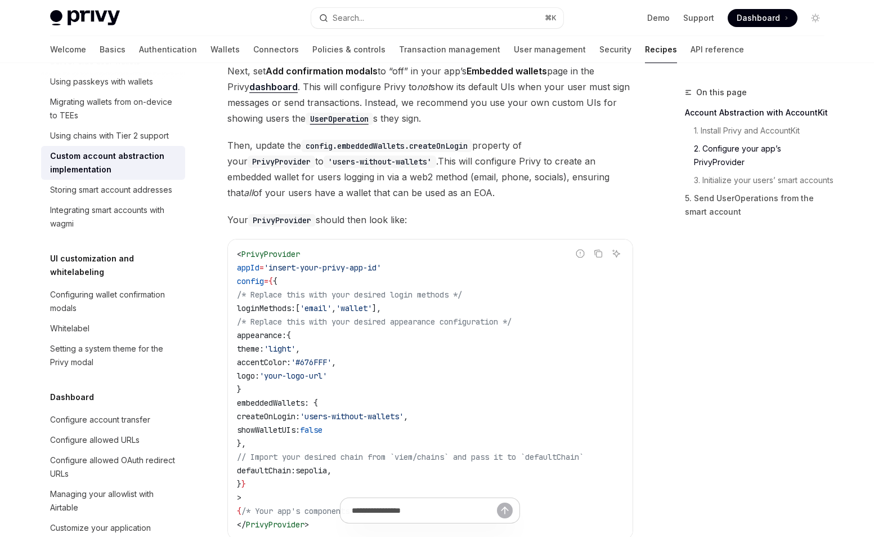
scroll to position [552, 0]
